Goal: Obtain resource: Download file/media

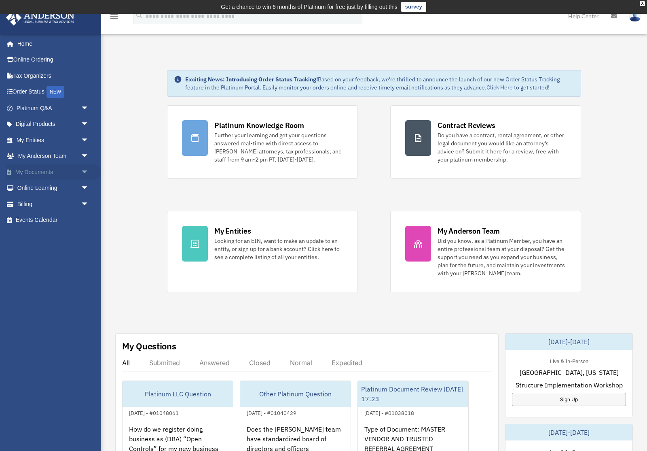
click at [81, 169] on span "arrow_drop_down" at bounding box center [89, 172] width 16 height 17
click at [30, 188] on link "Box" at bounding box center [56, 188] width 90 height 16
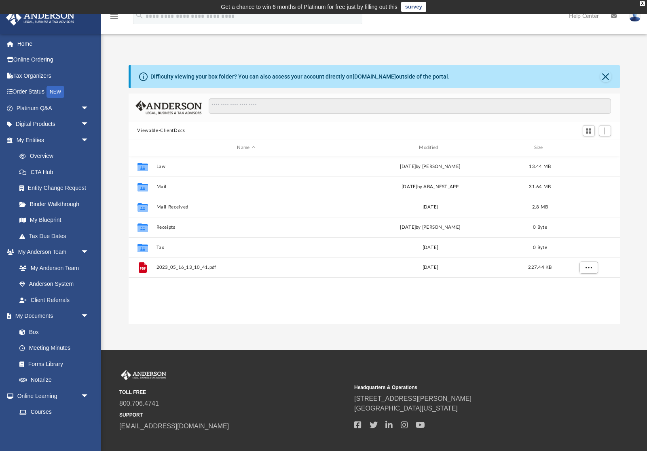
scroll to position [184, 491]
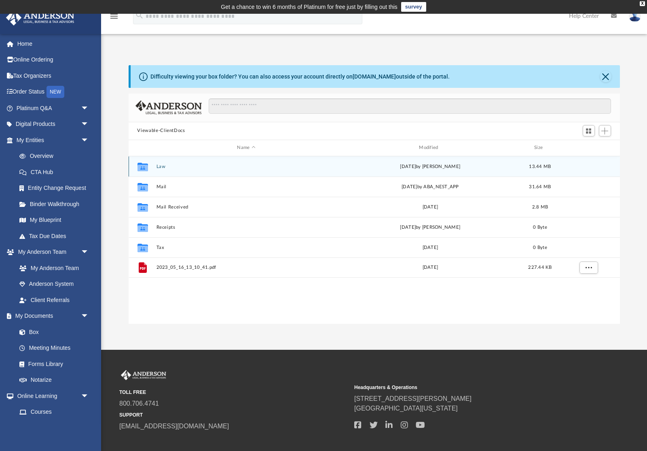
click at [152, 169] on div "Collaborated Folder" at bounding box center [142, 166] width 20 height 13
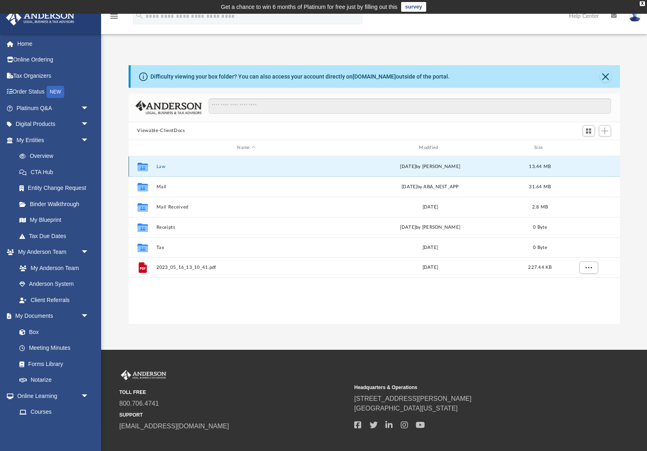
click at [152, 165] on div "Collaborated Folder" at bounding box center [142, 166] width 20 height 13
click at [159, 165] on button "Law" at bounding box center [246, 165] width 180 height 5
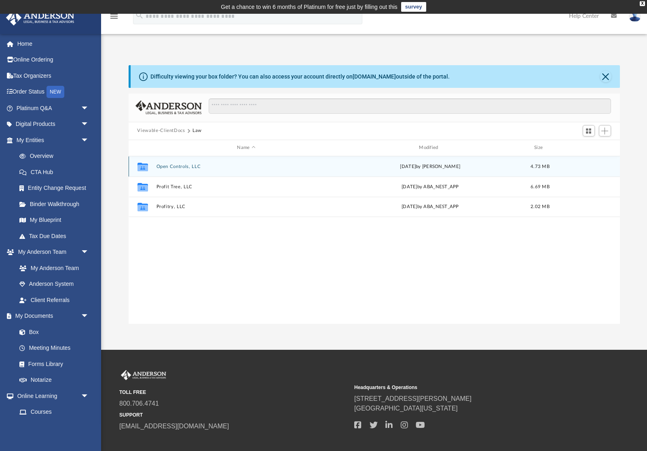
click at [163, 167] on button "Open Controls, LLC" at bounding box center [246, 165] width 180 height 5
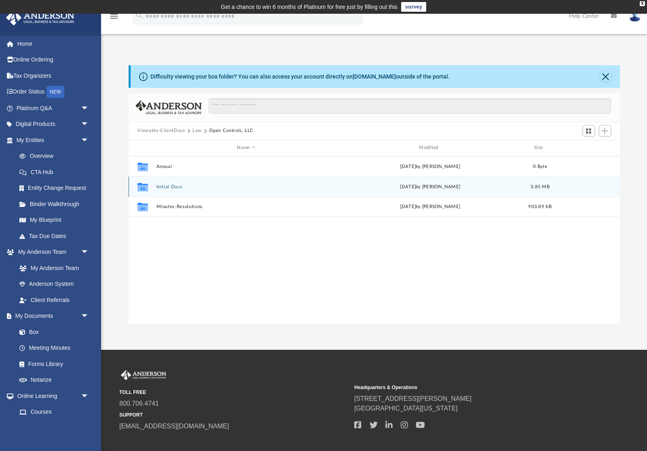
click at [152, 186] on div "Collaborated Folder" at bounding box center [142, 186] width 20 height 13
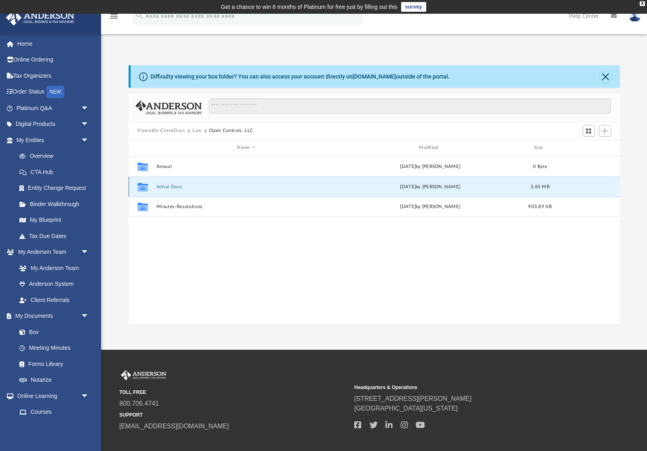
click at [161, 188] on button "Initial Docs" at bounding box center [246, 186] width 180 height 5
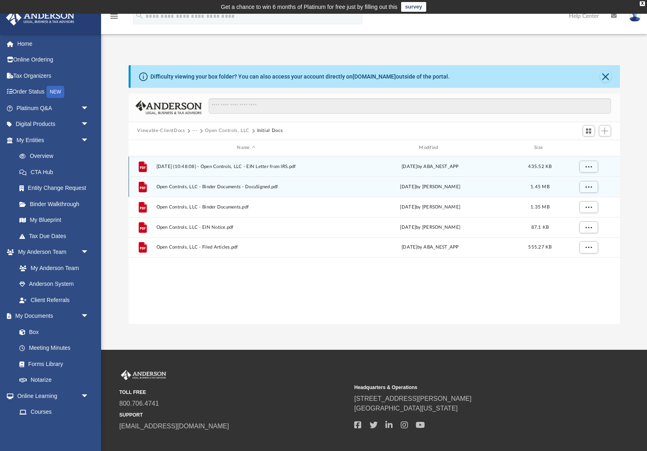
click at [162, 164] on span "[DATE] (10:48:08) - Open Controls, LLC - EIN Letter from IRS.pdf" at bounding box center [246, 165] width 180 height 5
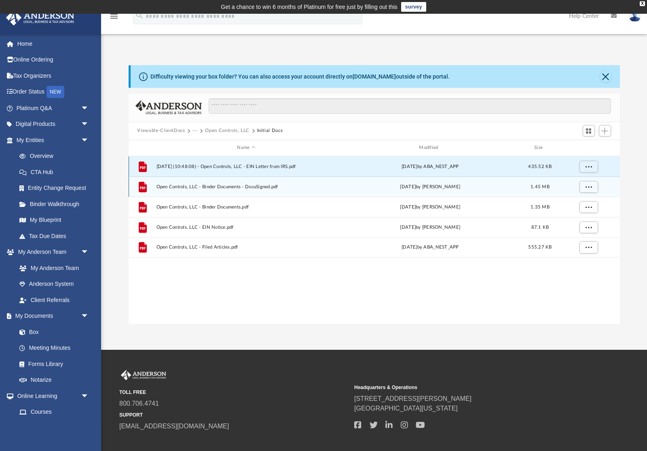
click at [161, 165] on span "[DATE] (10:48:08) - Open Controls, LLC - EIN Letter from IRS.pdf" at bounding box center [246, 165] width 180 height 5
click at [592, 170] on button "More options" at bounding box center [588, 166] width 19 height 12
click at [579, 181] on li "Preview" at bounding box center [581, 182] width 23 height 8
